Goal: Navigation & Orientation: Locate item on page

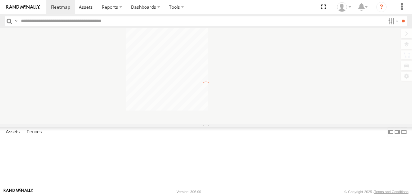
click at [408, 44] on div "To navigate the map with touch gestures double-tap and hold your finger on the …" at bounding box center [206, 76] width 412 height 96
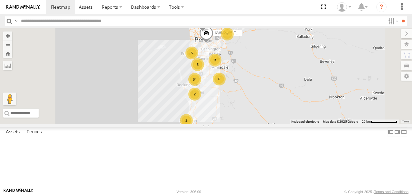
click at [403, 43] on label at bounding box center [406, 44] width 11 height 9
click at [0, 0] on span "Basemaps" at bounding box center [0, 0] width 0 height 0
click at [0, 0] on span "Satellite + Roadmap" at bounding box center [0, 0] width 0 height 0
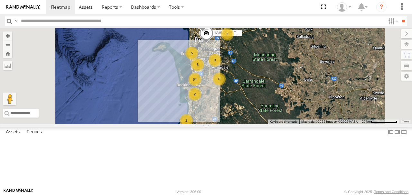
click at [401, 33] on label at bounding box center [406, 33] width 11 height 9
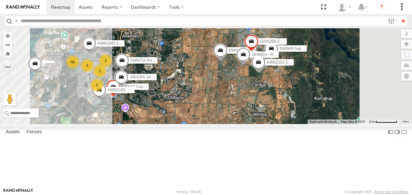
drag, startPoint x: 297, startPoint y: 112, endPoint x: 258, endPoint y: 109, distance: 39.1
click at [258, 109] on div "KWN2185 Facil. Cleaning 2001087 1IFO858 45 2 KWN49 Super.Retic 3 KWN59 Coord En…" at bounding box center [206, 76] width 412 height 96
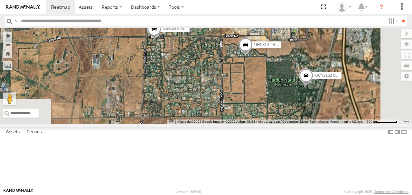
drag, startPoint x: 327, startPoint y: 106, endPoint x: 223, endPoint y: 103, distance: 104.1
click at [223, 103] on div "KWN2185 Facil. Cleaning 2001087 1IFO858 KWN49 Super.Retic KWN59 Coord Envi&Wast…" at bounding box center [206, 76] width 412 height 96
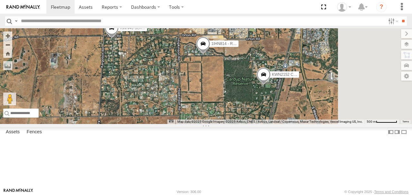
drag, startPoint x: 300, startPoint y: 108, endPoint x: 269, endPoint y: 107, distance: 30.9
click at [269, 107] on div "KWN2185 Facil. Cleaning 2001087 1IFO858 KWN49 Super.Retic KWN59 Coord Envi&Wast…" at bounding box center [206, 76] width 412 height 96
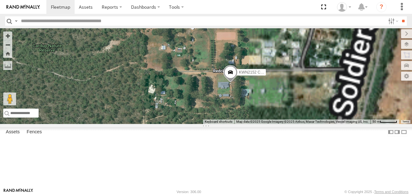
drag, startPoint x: 331, startPoint y: 116, endPoint x: 208, endPoint y: 115, distance: 123.0
click at [208, 115] on div "KWN2185 Facil. Cleaning 2001087 1IFO858 KWN49 Super.Retic KWN59 Coord Envi&Wast…" at bounding box center [206, 76] width 412 height 96
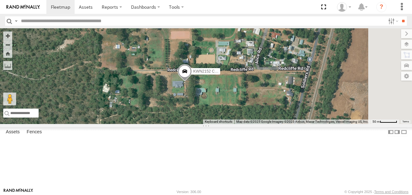
click at [261, 74] on span "KWN2152 Coordinator Technical Opera" at bounding box center [227, 72] width 68 height 5
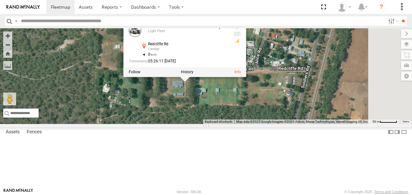
click at [280, 117] on div "KWN2185 Facil. Cleaning 2001087 1IFO858 KWN49 Super.Retic KWN59 Coord Envi&Wast…" at bounding box center [206, 76] width 412 height 96
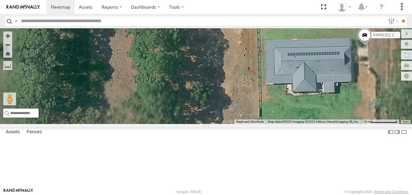
drag, startPoint x: 278, startPoint y: 115, endPoint x: 175, endPoint y: 111, distance: 103.1
click at [175, 111] on div "KWN2185 Facil. Cleaning 2001087 1IFO858 KWN49 Super.Retic KWN59 Coord Envi&Wast…" at bounding box center [206, 76] width 412 height 96
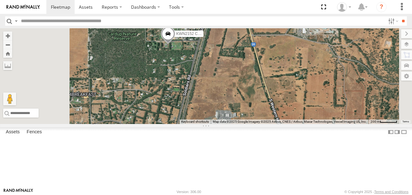
drag, startPoint x: 215, startPoint y: 109, endPoint x: 245, endPoint y: 83, distance: 39.7
click at [245, 83] on div "KWN2185 Facil. Cleaning 2001087 1IFO858 KWN49 Super.Retic KWN59 Coord Envi&Wast…" at bounding box center [206, 76] width 412 height 96
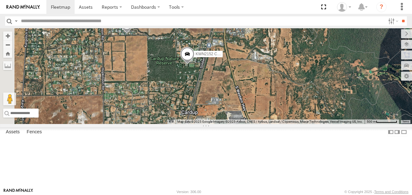
drag, startPoint x: 221, startPoint y: 90, endPoint x: 246, endPoint y: 98, distance: 26.7
click at [246, 99] on div "KWN2185 Facil. Cleaning 2001087 1IFO858 KWN49 Super.Retic KWN59 Coord Envi&Wast…" at bounding box center [206, 76] width 412 height 96
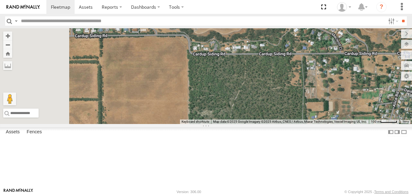
drag, startPoint x: 232, startPoint y: 81, endPoint x: 304, endPoint y: 86, distance: 72.3
click at [304, 86] on div "KWN2185 Facil. Cleaning 2001087 1IFO858 KWN49 Super.Retic KWN59 Coord Envi&Wast…" at bounding box center [206, 76] width 412 height 96
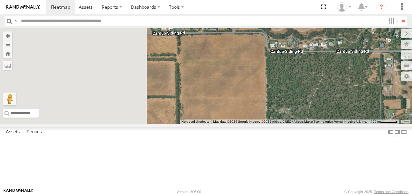
drag, startPoint x: 259, startPoint y: 86, endPoint x: 335, endPoint y: 83, distance: 76.0
click at [335, 83] on div "KWN2185 Facil. Cleaning 2001087 1IFO858 KWN49 Super.Retic KWN59 Coord Envi&Wast…" at bounding box center [206, 76] width 412 height 96
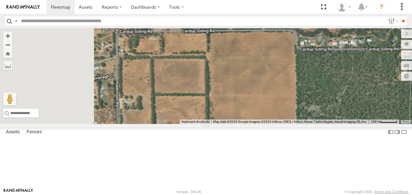
drag, startPoint x: 267, startPoint y: 81, endPoint x: 298, endPoint y: 78, distance: 31.4
click at [298, 78] on div "KWN2185 Facil. Cleaning 2001087 1IFO858 KWN49 Super.Retic KWN59 Coord Envi&Wast…" at bounding box center [206, 76] width 412 height 96
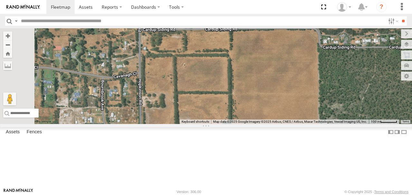
drag, startPoint x: 263, startPoint y: 81, endPoint x: 295, endPoint y: 79, distance: 32.6
click at [295, 79] on div "KWN2185 Facil. Cleaning 2001087 1IFO858 KWN49 Super.Retic KWN59 Coord Envi&Wast…" at bounding box center [206, 76] width 412 height 96
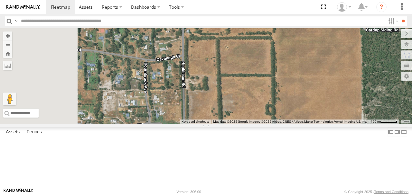
drag, startPoint x: 262, startPoint y: 110, endPoint x: 298, endPoint y: 94, distance: 39.0
click at [298, 94] on div "KWN2185 Facil. Cleaning 2001087 1IFO858 KWN49 Super.Retic KWN59 Coord Envi&Wast…" at bounding box center [206, 76] width 412 height 96
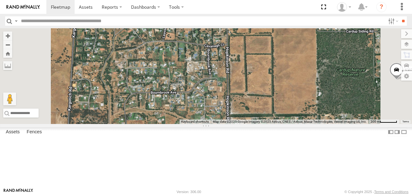
drag, startPoint x: 272, startPoint y: 99, endPoint x: 301, endPoint y: 85, distance: 31.8
click at [301, 85] on div "KWN2185 Facil. Cleaning 2001087 1IFO858 KWN49 Super.Retic KWN59 Coord Envi&Wast…" at bounding box center [206, 76] width 412 height 96
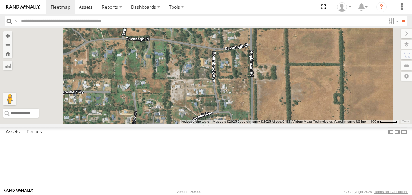
drag, startPoint x: 279, startPoint y: 100, endPoint x: 278, endPoint y: 142, distance: 41.9
click at [278, 124] on div "KWN2185 Facil. Cleaning 2001087 1IFO858 KWN49 Super.Retic KWN59 Coord Envi&Wast…" at bounding box center [206, 76] width 412 height 96
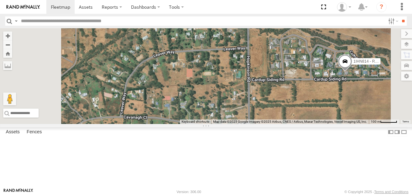
drag, startPoint x: 258, startPoint y: 74, endPoint x: 258, endPoint y: 127, distance: 52.8
click at [258, 124] on div "KWN2185 Facil. Cleaning 2001087 1IFO858 KWN49 Super.Retic KWN59 Coord Envi&Wast…" at bounding box center [206, 76] width 412 height 96
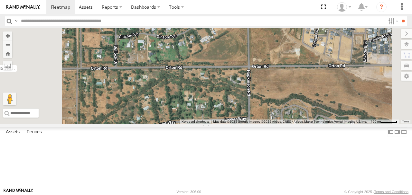
drag, startPoint x: 258, startPoint y: 79, endPoint x: 258, endPoint y: 147, distance: 68.6
click at [258, 124] on div "KWN2185 Facil. Cleaning 2001087 1IFO858 KWN49 Super.Retic KWN59 Coord Envi&Wast…" at bounding box center [206, 76] width 412 height 96
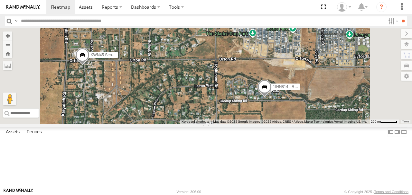
drag, startPoint x: 262, startPoint y: 137, endPoint x: 261, endPoint y: 110, distance: 26.1
click at [261, 111] on div "KWN2185 Facil. Cleaning 2001087 1IFO858 KWN49 Super.Retic KWN59 Coord Envi&Wast…" at bounding box center [206, 76] width 412 height 96
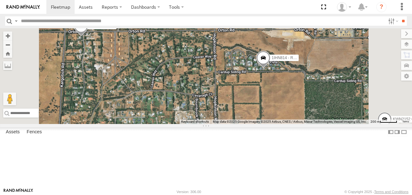
drag, startPoint x: 263, startPoint y: 146, endPoint x: 260, endPoint y: 102, distance: 43.3
click at [260, 102] on div "KWN2185 Facil. Cleaning 2001087 1IFO858 KWN49 Super.Retic KWN59 Coord Envi&Wast…" at bounding box center [206, 76] width 412 height 96
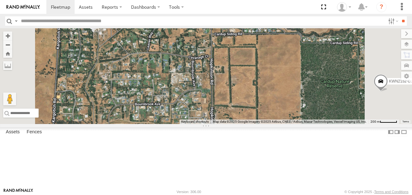
drag, startPoint x: 267, startPoint y: 121, endPoint x: 269, endPoint y: 86, distance: 34.8
click at [269, 86] on div "KWN2185 Facil. Cleaning 2001087 1IFO858 KWN49 Super.Retic KWN59 Coord Envi&Wast…" at bounding box center [206, 76] width 412 height 96
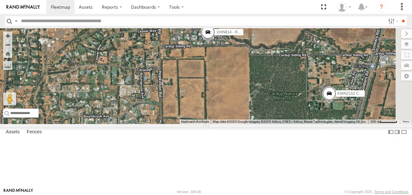
drag, startPoint x: 317, startPoint y: 77, endPoint x: 258, endPoint y: 100, distance: 63.3
click at [248, 106] on div "KWN2185 Facil. Cleaning 2001087 1IFO858 KWN49 Super.Retic KWN59 Coord Envi&Wast…" at bounding box center [206, 76] width 412 height 96
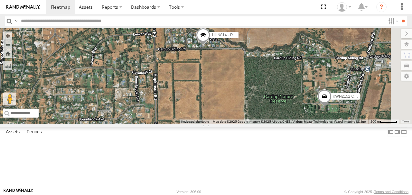
click at [210, 45] on span at bounding box center [203, 36] width 14 height 17
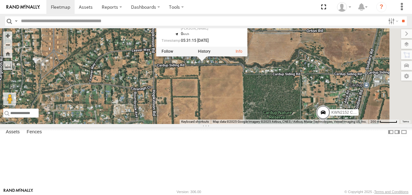
drag, startPoint x: 277, startPoint y: 87, endPoint x: 276, endPoint y: 103, distance: 16.5
click at [276, 103] on div "KWN2185 Facil. Cleaning 2001087 1IFO858 KWN49 Super.Retic KWN59 Coord Envi&Wast…" at bounding box center [206, 76] width 412 height 96
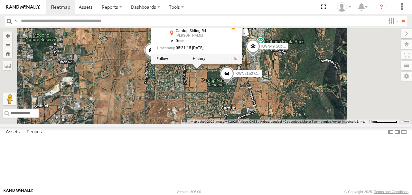
click at [274, 109] on div "KWN2185 Facil. Cleaning 2001087 1IFO858 KWN49 Super.Retic KWN59 Coord Envi&Wast…" at bounding box center [206, 76] width 412 height 96
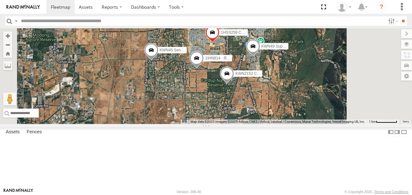
click at [286, 35] on span "1HSS259 Coor.Enviro Plan & Develop" at bounding box center [253, 32] width 65 height 5
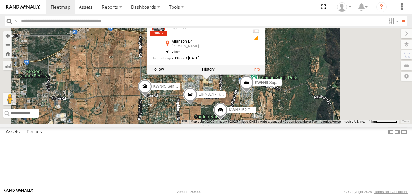
drag, startPoint x: 266, startPoint y: 111, endPoint x: 260, endPoint y: 149, distance: 37.9
click at [260, 124] on div "KWN2185 Facil. Cleaning 2001087 1IFO858 KWN49 Super.Retic KWN59 Coord Envi&Wast…" at bounding box center [206, 76] width 412 height 96
click at [259, 124] on div "KWN2185 Facil. Cleaning 2001087 1IFO858 KWN49 Super.Retic KWN59 Coord Envi&Wast…" at bounding box center [206, 76] width 412 height 96
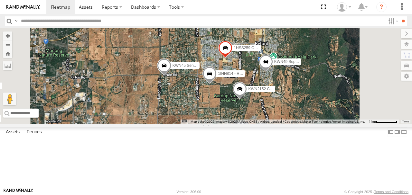
drag, startPoint x: 240, startPoint y: 149, endPoint x: 282, endPoint y: 107, distance: 60.1
click at [279, 109] on div "KWN2185 Facil. Cleaning 2001087 1IFO858 KWN49 Super.Retic KWN59 Coord Envi&Wast…" at bounding box center [206, 76] width 412 height 96
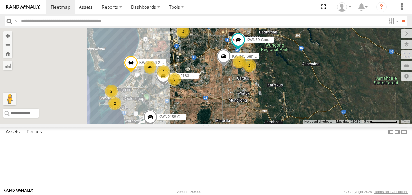
drag, startPoint x: 245, startPoint y: 121, endPoint x: 285, endPoint y: 114, distance: 40.6
click at [285, 114] on div "KWN2185 Facil. Cleaning 2001087 1IFO858 KWN5356 2001086 Camera Trailer Rangers …" at bounding box center [206, 76] width 412 height 96
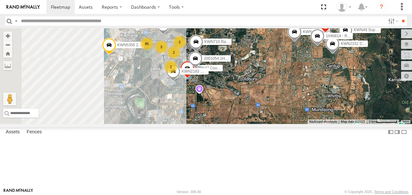
drag, startPoint x: 268, startPoint y: 119, endPoint x: 310, endPoint y: 113, distance: 42.6
click at [310, 113] on div "KWN2185 Facil. Cleaning 2001087 1IFO858 KWN5356 2001086 Camera Trailer Rangers …" at bounding box center [206, 76] width 412 height 96
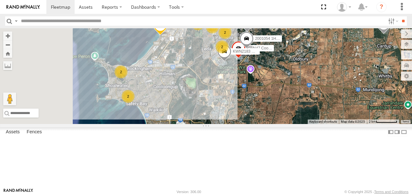
drag, startPoint x: 274, startPoint y: 121, endPoint x: 327, endPoint y: 97, distance: 58.8
click at [327, 97] on div "KWN2185 Facil. Cleaning 2001087 1IFO858 KWN5356 2001086 Camera Trailer Rangers …" at bounding box center [206, 76] width 412 height 96
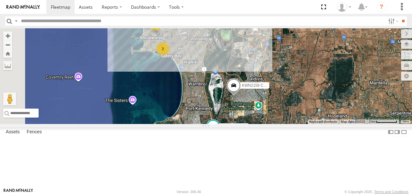
drag, startPoint x: 311, startPoint y: 115, endPoint x: 307, endPoint y: 84, distance: 30.8
click at [308, 84] on div "KWN2185 Facil. Cleaning 2001087 1IFO858 KWN5356 2001086 Camera Trailer Rangers …" at bounding box center [206, 76] width 412 height 96
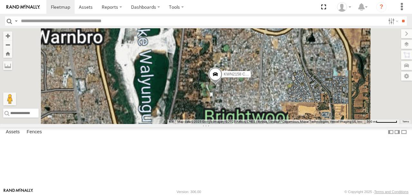
drag, startPoint x: 317, startPoint y: 118, endPoint x: 284, endPoint y: 96, distance: 38.9
click at [283, 96] on div "KWN2185 Facil. Cleaning 2001087 1IFO858 KWN5356 2001086 Camera Trailer Rangers …" at bounding box center [206, 76] width 412 height 96
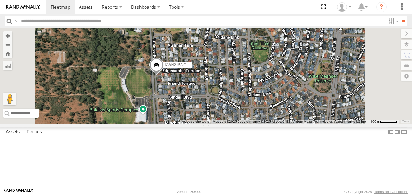
click at [164, 76] on span at bounding box center [156, 66] width 14 height 17
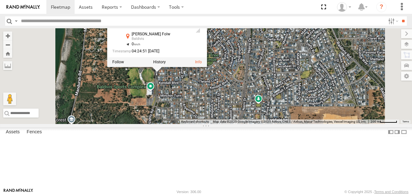
click at [243, 108] on div "KWN2185 Facil. Cleaning 2001087 1IFO858 KWN5356 2001086 Camera Trailer Rangers …" at bounding box center [206, 76] width 412 height 96
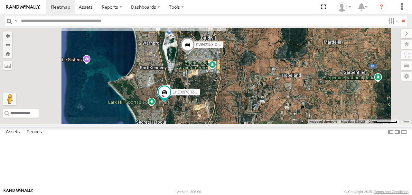
drag, startPoint x: 258, startPoint y: 97, endPoint x: 267, endPoint y: 90, distance: 11.6
click at [265, 92] on div "KWN2185 Facil. Cleaning 2001087 1IFO858 KWN5356 2001086 Camera Trailer Rangers …" at bounding box center [206, 76] width 412 height 96
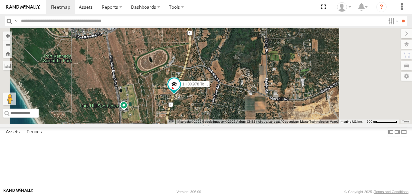
click at [181, 95] on span at bounding box center [174, 86] width 14 height 17
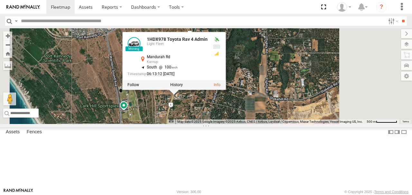
click at [244, 124] on div "KWN2185 Facil. Cleaning 2001087 1IFO858 KWN5356 2001086 Camera Trailer Rangers …" at bounding box center [206, 76] width 412 height 96
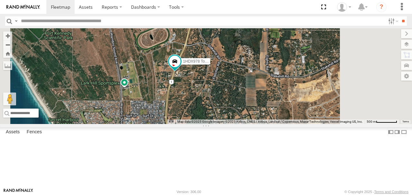
drag, startPoint x: 238, startPoint y: 115, endPoint x: 238, endPoint y: 95, distance: 20.6
click at [238, 95] on div "KWN2185 Facil. Cleaning 2001087 1IFO858 KWN5356 2001086 Camera Trailer Rangers …" at bounding box center [206, 76] width 412 height 96
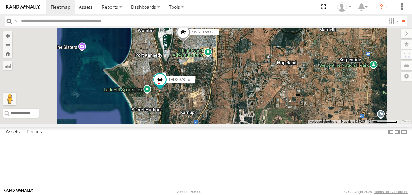
drag, startPoint x: 230, startPoint y: 81, endPoint x: 229, endPoint y: 126, distance: 44.8
click at [229, 124] on div "KWN2185 Facil. Cleaning 2001087 1IFO858 KWN5356 2001086 Camera Trailer Rangers …" at bounding box center [206, 76] width 412 height 96
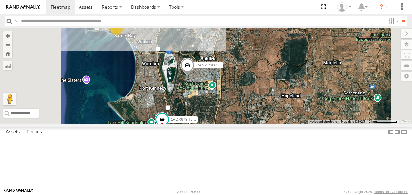
drag, startPoint x: 234, startPoint y: 94, endPoint x: 241, endPoint y: 150, distance: 56.2
click at [241, 124] on div "KWN2185 Facil. Cleaning 2001087 1IFO858 KWN5356 2001086 Camera Trailer Rangers …" at bounding box center [206, 76] width 412 height 96
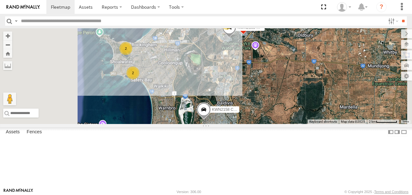
drag, startPoint x: 242, startPoint y: 110, endPoint x: 265, endPoint y: 113, distance: 24.0
click at [265, 113] on div "KWN2185 Facil. Cleaning 2001087 1IFO858 KWN5356 2001086 Camera Trailer Rangers …" at bounding box center [206, 76] width 412 height 96
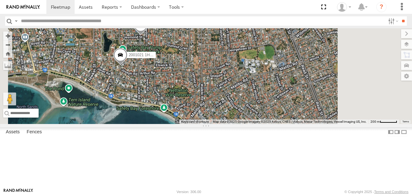
click at [148, 35] on span at bounding box center [141, 26] width 14 height 17
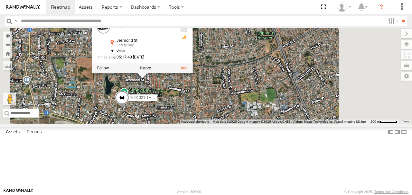
drag, startPoint x: 223, startPoint y: 104, endPoint x: 225, endPoint y: 149, distance: 44.8
click at [225, 124] on div "KWN2185 Facil. Cleaning 2001087 1IFO858 KWN5356 2001086 Camera Trailer Rangers …" at bounding box center [206, 76] width 412 height 96
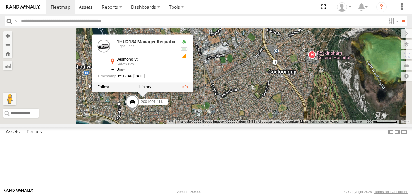
click at [139, 112] on span at bounding box center [132, 103] width 14 height 17
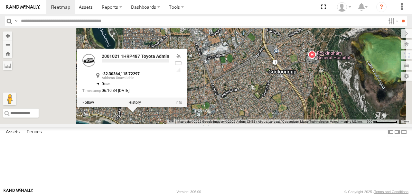
click at [241, 124] on div "KWN2185 Facil. Cleaning 2001087 1IFO858 KWN5356 2001086 Camera Trailer Rangers …" at bounding box center [206, 76] width 412 height 96
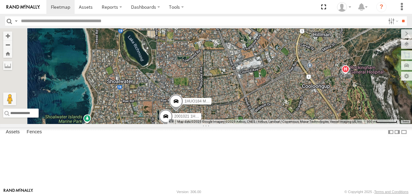
drag, startPoint x: 250, startPoint y: 90, endPoint x: 285, endPoint y: 105, distance: 37.8
click at [285, 105] on div "KWN2185 Facil. Cleaning 2001087 1IFO858 KWN5356 2001086 Camera Trailer Rangers …" at bounding box center [206, 76] width 412 height 96
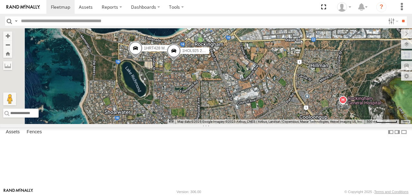
drag, startPoint x: 269, startPoint y: 97, endPoint x: 263, endPoint y: 120, distance: 24.3
click at [264, 124] on div "KWN2185 Facil. Cleaning 2001087 1IFO858 KWN5356 2001086 Camera Trailer Rangers …" at bounding box center [206, 76] width 412 height 96
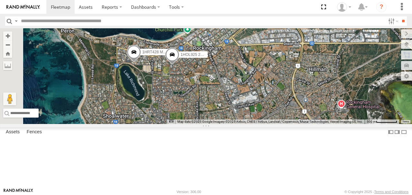
click at [179, 65] on span at bounding box center [172, 56] width 14 height 17
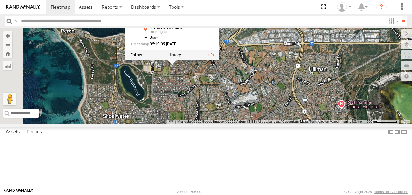
click at [247, 103] on div "KWN2185 Facil. Cleaning 2001087 1IFO858 KWN5356 2001086 Camera Trailer Rangers …" at bounding box center [206, 76] width 412 height 96
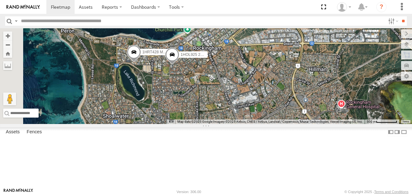
click at [180, 55] on span "1HRT428 Manager IT" at bounding box center [160, 52] width 37 height 5
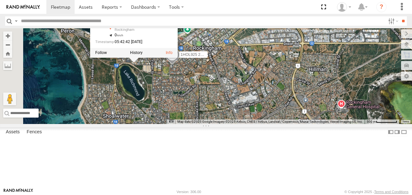
click at [220, 99] on div "KWN2185 Facil. Cleaning 2001087 1IFO858 KWN5356 2001086 Camera Trailer Rangers …" at bounding box center [206, 76] width 412 height 96
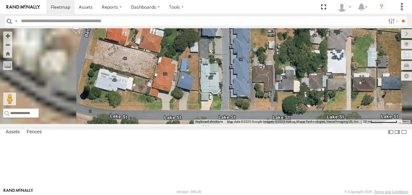
drag, startPoint x: 215, startPoint y: 93, endPoint x: 297, endPoint y: 96, distance: 81.5
click at [297, 96] on div "KWN2185 Facil. Cleaning 2001087 1IFO858 KWN5356 2001086 Camera Trailer Rangers …" at bounding box center [206, 76] width 412 height 96
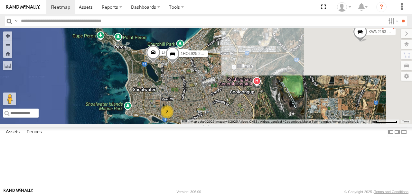
drag, startPoint x: 266, startPoint y: 111, endPoint x: 231, endPoint y: 113, distance: 34.5
click at [232, 113] on div "KWN2185 Facil. Cleaning 2001087 1IFO858 KWN5356 2001086 Camera Trailer Rangers …" at bounding box center [206, 76] width 412 height 96
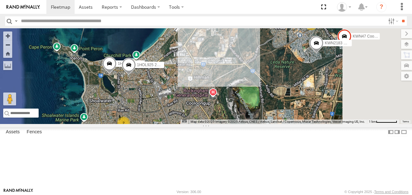
drag, startPoint x: 294, startPoint y: 100, endPoint x: 261, endPoint y: 123, distance: 40.2
click at [262, 124] on div "KWN2185 Facil. Cleaning 2001087 1IFO858 KWN5356 2001086 Camera Trailer Rangers …" at bounding box center [206, 76] width 412 height 96
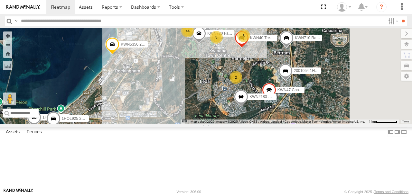
drag, startPoint x: 269, startPoint y: 97, endPoint x: 237, endPoint y: 117, distance: 37.5
click at [237, 117] on div "KWN2185 Facil. Cleaning 2001087 1IFO858 KWN5356 2001086 Camera Trailer Rangers …" at bounding box center [206, 76] width 412 height 96
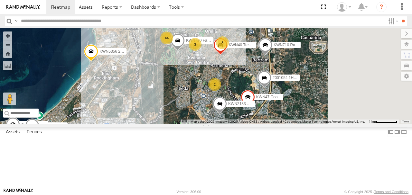
drag, startPoint x: 238, startPoint y: 90, endPoint x: 211, endPoint y: 99, distance: 28.2
click at [212, 99] on div "KWN2185 Facil. Cleaning 2001087 1IFO858 KWN5356 2001086 Camera Trailer Rangers …" at bounding box center [206, 76] width 412 height 96
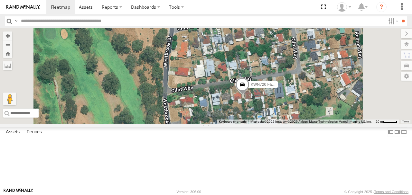
drag, startPoint x: 272, startPoint y: 139, endPoint x: 242, endPoint y: 109, distance: 43.0
click at [243, 110] on div "KWN2185 Facil. Cleaning 2001087 1IFO858 KWN5356 2001086 Camera Trailer Rangers …" at bounding box center [206, 76] width 412 height 96
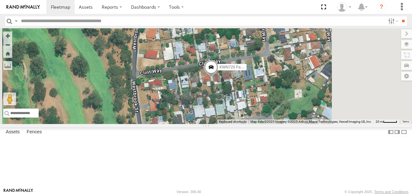
click at [218, 78] on span at bounding box center [211, 69] width 14 height 17
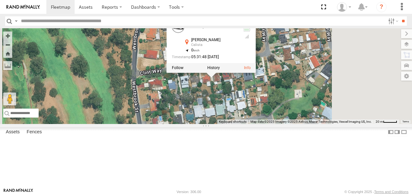
click at [292, 120] on div "KWN2185 Facil. Cleaning 2001087 1IFO858 KWN5356 2001086 Camera Trailer Rangers …" at bounding box center [206, 76] width 412 height 96
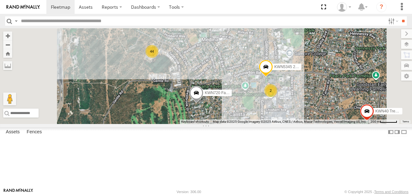
drag, startPoint x: 308, startPoint y: 85, endPoint x: 267, endPoint y: 130, distance: 61.1
click at [267, 124] on div "KWN2185 Facil. Cleaning 2001087 1IFO858 KWN5356 2001086 Camera Trailer Rangers …" at bounding box center [206, 76] width 412 height 96
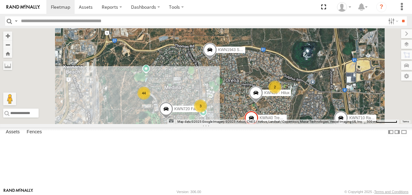
drag, startPoint x: 269, startPoint y: 104, endPoint x: 229, endPoint y: 117, distance: 41.3
click at [230, 117] on div "KWN2185 Facil. Cleaning 2001087 1IFO858 KWN5356 2001086 Camera Trailer Rangers …" at bounding box center [206, 76] width 412 height 96
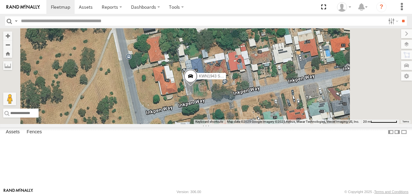
click at [198, 87] on span at bounding box center [191, 77] width 14 height 17
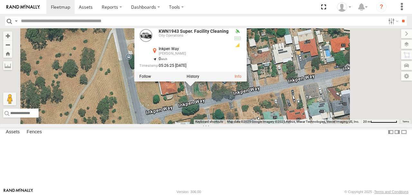
click at [247, 82] on div "KWN1943 Super. Facility Cleaning City Operations Inkpen Way [PERSON_NAME] -32.2…" at bounding box center [190, 53] width 112 height 58
click at [281, 124] on div "KWN2185 Facil. Cleaning 2001087 1IFO858 KWN5356 2001086 Camera Trailer Rangers …" at bounding box center [206, 76] width 412 height 96
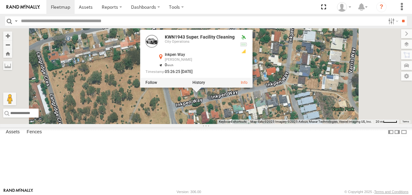
click at [280, 124] on div "KWN2185 Facil. Cleaning 2001087 1IFO858 KWN5356 2001086 Camera Trailer Rangers …" at bounding box center [206, 76] width 412 height 96
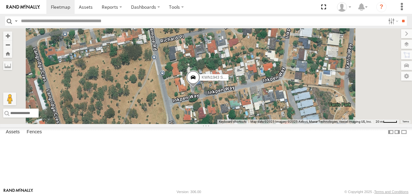
drag, startPoint x: 251, startPoint y: 132, endPoint x: 241, endPoint y: 123, distance: 13.5
click at [242, 123] on div "KWN2185 Facil. Cleaning 2001087 1IFO858 KWN5356 2001086 Camera Trailer Rangers …" at bounding box center [206, 76] width 412 height 96
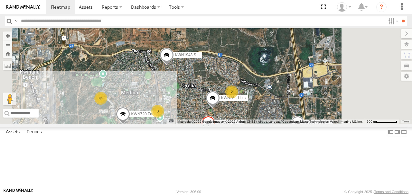
drag, startPoint x: 273, startPoint y: 137, endPoint x: 263, endPoint y: 95, distance: 42.9
click at [263, 96] on div "KWN2185 Facil. Cleaning 2001087 1IFO858 KWN5356 2001086 Camera Trailer Rangers …" at bounding box center [206, 76] width 412 height 96
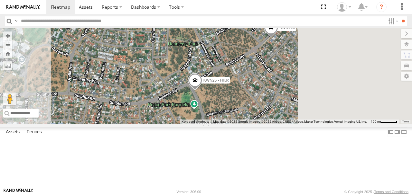
drag, startPoint x: 287, startPoint y: 118, endPoint x: 239, endPoint y: 108, distance: 49.4
click at [239, 108] on div "KWN2185 Facil. Cleaning 2001087 1IFO858 KWN5356 2001086 Camera Trailer Rangers …" at bounding box center [206, 76] width 412 height 96
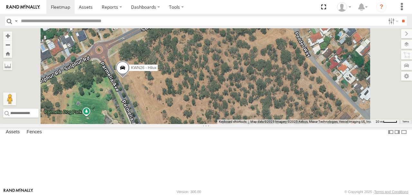
click at [130, 78] on span at bounding box center [123, 69] width 14 height 17
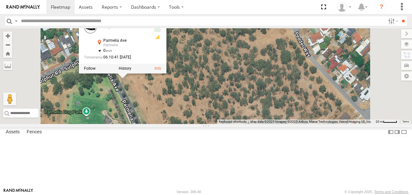
click at [229, 115] on div "KWN2185 Facil. Cleaning 2001087 1IFO858 KWN5356 2001086 Camera Trailer Rangers …" at bounding box center [206, 76] width 412 height 96
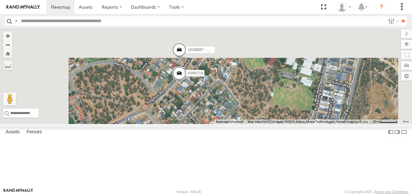
drag, startPoint x: 269, startPoint y: 86, endPoint x: 261, endPoint y: 147, distance: 61.4
click at [260, 124] on div "KWN2185 Facil. Cleaning 2001087 1IFO858 KWN5356 2001086 Camera Trailer Rangers …" at bounding box center [206, 76] width 412 height 96
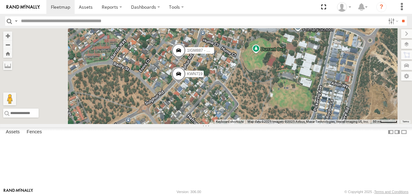
click at [186, 84] on span at bounding box center [179, 75] width 14 height 17
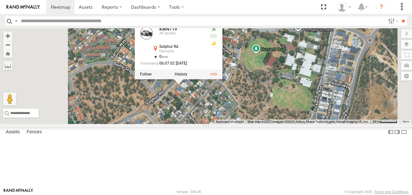
click at [259, 124] on div "KWN2185 Facil. Cleaning 2001087 1IFO858 KWN5356 2001086 Camera Trailer Rangers …" at bounding box center [206, 76] width 412 height 96
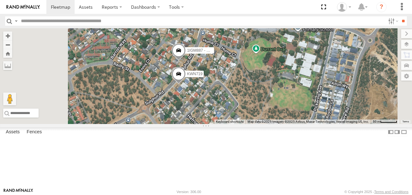
click at [186, 61] on span at bounding box center [179, 51] width 14 height 17
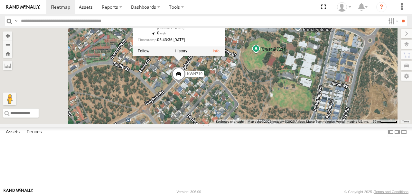
click at [236, 107] on div "KWN2185 Facil. Cleaning 2001087 1IFO858 KWN5356 2001086 Camera Trailer Rangers …" at bounding box center [206, 76] width 412 height 96
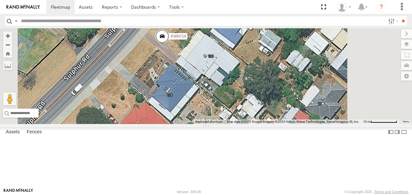
drag, startPoint x: 296, startPoint y: 117, endPoint x: 246, endPoint y: 119, distance: 49.9
click at [237, 120] on div "KWN719" at bounding box center [206, 76] width 412 height 96
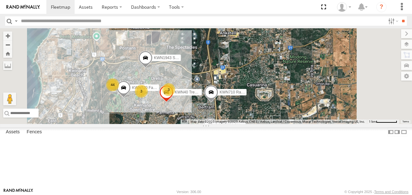
drag, startPoint x: 252, startPoint y: 109, endPoint x: 273, endPoint y: 107, distance: 20.8
click at [273, 107] on div "KWN40 Tree Officer KWN710 Rangers 44 KWN720 Facility Maint 3 2 3 2001054 1HZI89…" at bounding box center [206, 76] width 412 height 96
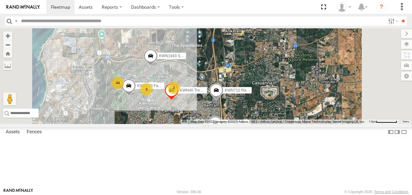
click at [223, 101] on span at bounding box center [216, 91] width 14 height 17
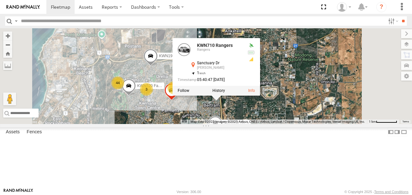
click at [278, 124] on div "KWN40 Tree Officer KWN710 Rangers 44 KWN720 Facility Maint 3 2 3 2001054 1HZI89…" at bounding box center [206, 76] width 412 height 96
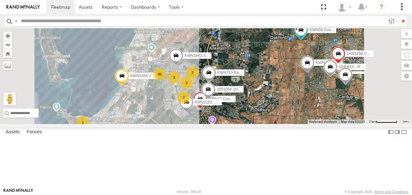
drag, startPoint x: 238, startPoint y: 141, endPoint x: 241, endPoint y: 133, distance: 9.3
click at [241, 124] on div "KWN710 Rangers 2001054 1HZI898 Coordinator Planning KWN2183 Waste Education KWN…" at bounding box center [206, 76] width 412 height 96
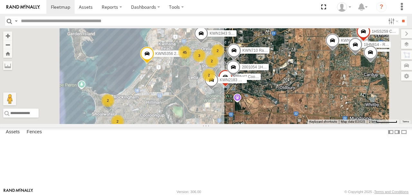
drag, startPoint x: 234, startPoint y: 136, endPoint x: 259, endPoint y: 119, distance: 30.1
click at [259, 119] on div "KWN710 Rangers 2001054 1HZI898 Coordinator Planning KWN2183 Waste Education KWN…" at bounding box center [206, 76] width 412 height 96
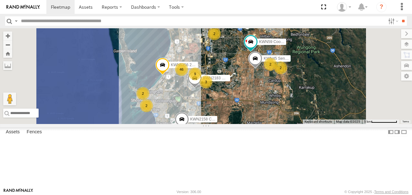
click at [257, 48] on span at bounding box center [251, 42] width 12 height 12
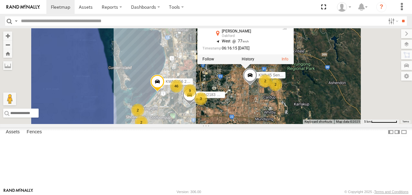
drag, startPoint x: 303, startPoint y: 95, endPoint x: 299, endPoint y: 110, distance: 16.1
click at [299, 110] on div "KWN2183 Waste Education KWN5356 2001086 Camera Trailer Rangers KWN59 Coord Envi…" at bounding box center [206, 76] width 412 height 96
click at [313, 105] on div "KWN2183 Waste Education KWN5356 2001086 Camera Trailer Rangers KWN59 Coord Envi…" at bounding box center [206, 76] width 412 height 96
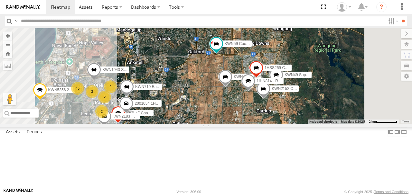
drag, startPoint x: 315, startPoint y: 123, endPoint x: 255, endPoint y: 108, distance: 61.9
click at [255, 108] on div "KWN2183 Waste Education KWN5356 2001086 Camera Trailer Rangers KWN59 Coord Envi…" at bounding box center [206, 76] width 412 height 96
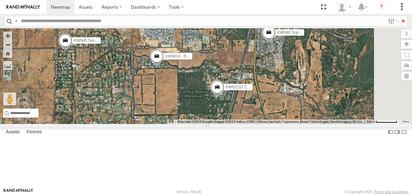
drag, startPoint x: 312, startPoint y: 126, endPoint x: 271, endPoint y: 122, distance: 40.8
click at [271, 122] on div "KWN2183 Waste Education KWN5356 2001086 Camera Trailer Rangers KWN59 Coord Envi…" at bounding box center [206, 76] width 412 height 96
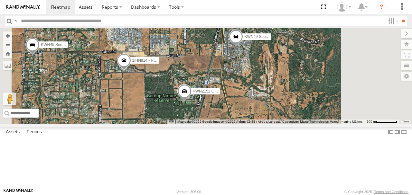
drag, startPoint x: 339, startPoint y: 72, endPoint x: 281, endPoint y: 95, distance: 62.7
click at [281, 95] on div "KWN2183 Waste Education KWN5356 2001086 Camera Trailer Rangers KWN59 Coord Envi…" at bounding box center [206, 76] width 412 height 96
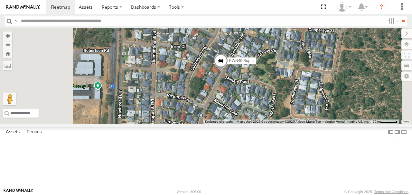
click at [264, 63] on span "KWN49 Super.Retic" at bounding box center [246, 61] width 34 height 5
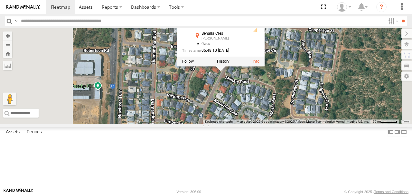
click at [296, 117] on div "KWN2183 Waste Education KWN5356 2001086 Camera Trailer Rangers KWN59 Coord Envi…" at bounding box center [206, 76] width 412 height 96
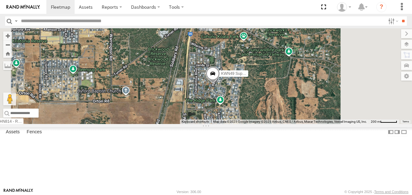
drag, startPoint x: 260, startPoint y: 127, endPoint x: 273, endPoint y: 124, distance: 13.7
click at [273, 124] on div "KWN2183 Waste Education KWN5356 2001086 Camera Trailer Rangers KWN59 Coord Envi…" at bounding box center [206, 76] width 412 height 96
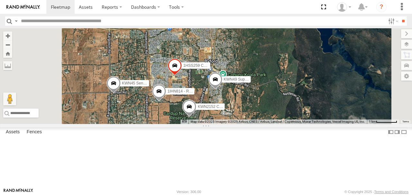
drag, startPoint x: 287, startPoint y: 120, endPoint x: 305, endPoint y: 120, distance: 17.7
click at [223, 90] on span at bounding box center [215, 80] width 14 height 17
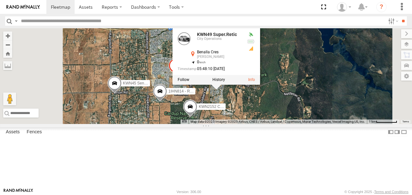
click at [314, 124] on div "KWN2183 Waste Education KWN5356 2001086 Camera Trailer Rangers KWN59 Coord Envi…" at bounding box center [206, 76] width 412 height 96
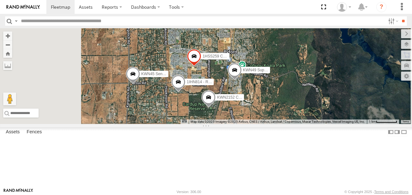
drag, startPoint x: 268, startPoint y: 141, endPoint x: 281, endPoint y: 137, distance: 13.8
click at [281, 124] on div "KWN2183 Waste Education KWN5356 2001086 Camera Trailer Rangers KWN59 Coord Envi…" at bounding box center [206, 76] width 412 height 96
